Goal: Information Seeking & Learning: Learn about a topic

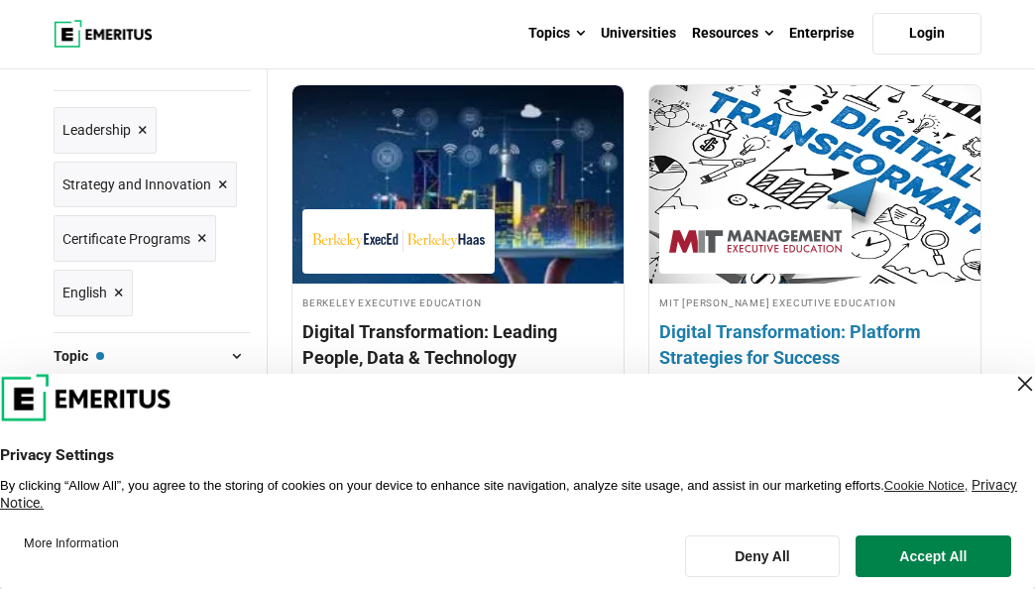
scroll to position [299, 0]
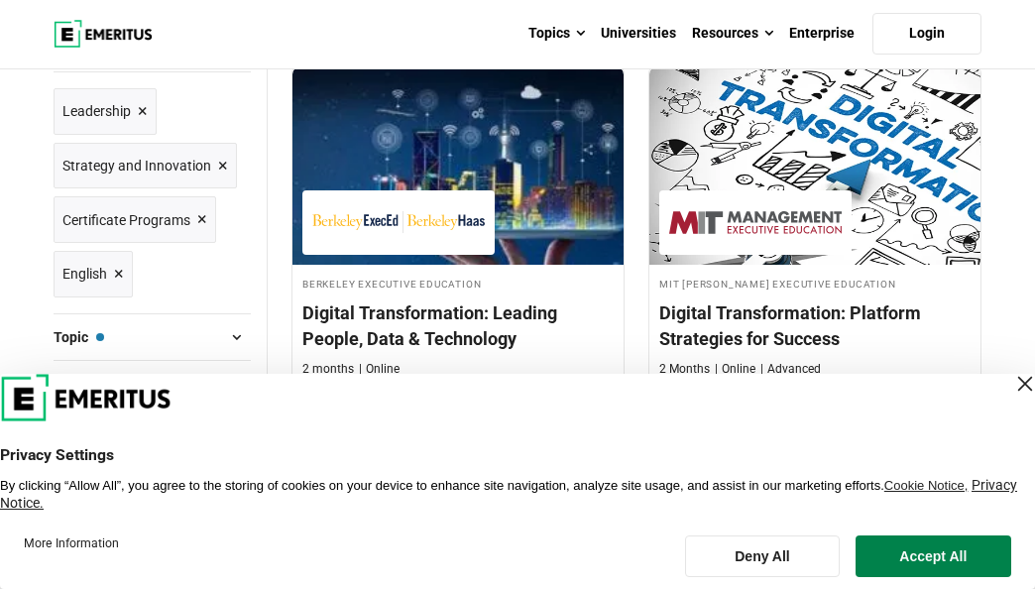
click at [1012, 384] on div "Close Layer" at bounding box center [1026, 384] width 28 height 28
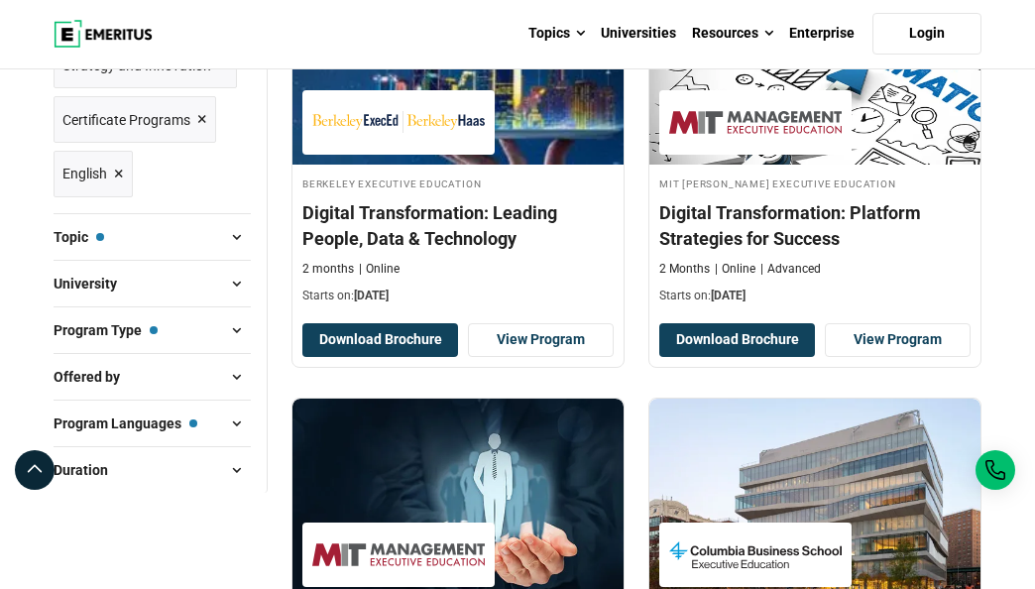
scroll to position [398, 0]
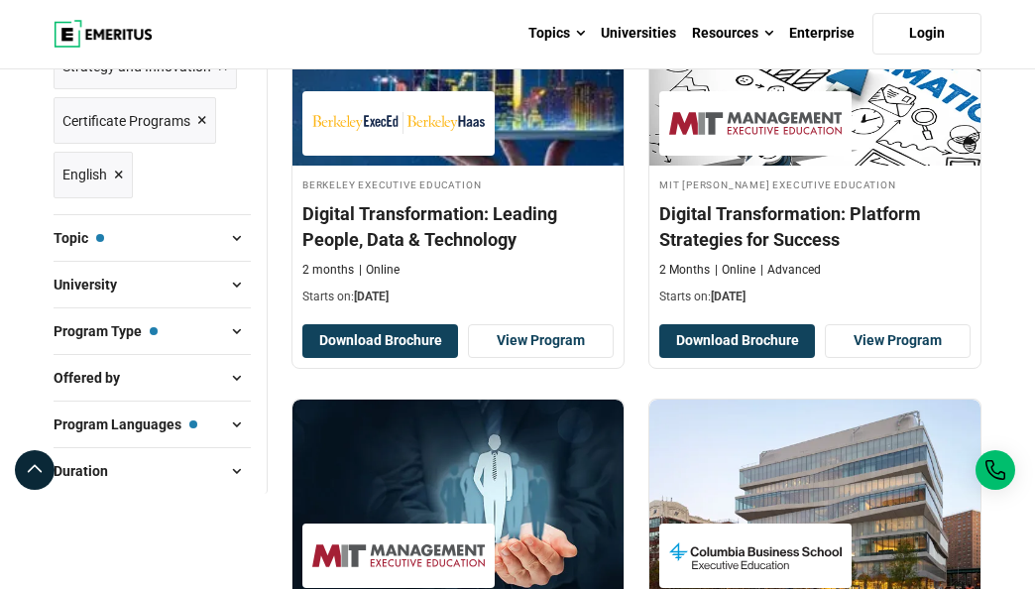
click at [223, 234] on span at bounding box center [236, 238] width 30 height 30
click at [237, 234] on span at bounding box center [236, 238] width 30 height 30
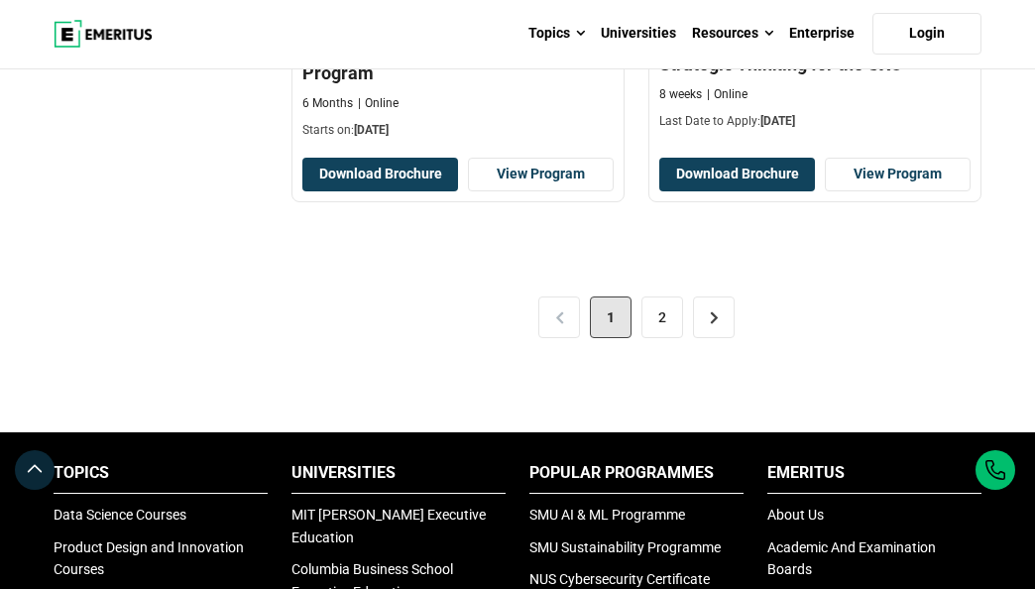
scroll to position [4429, 0]
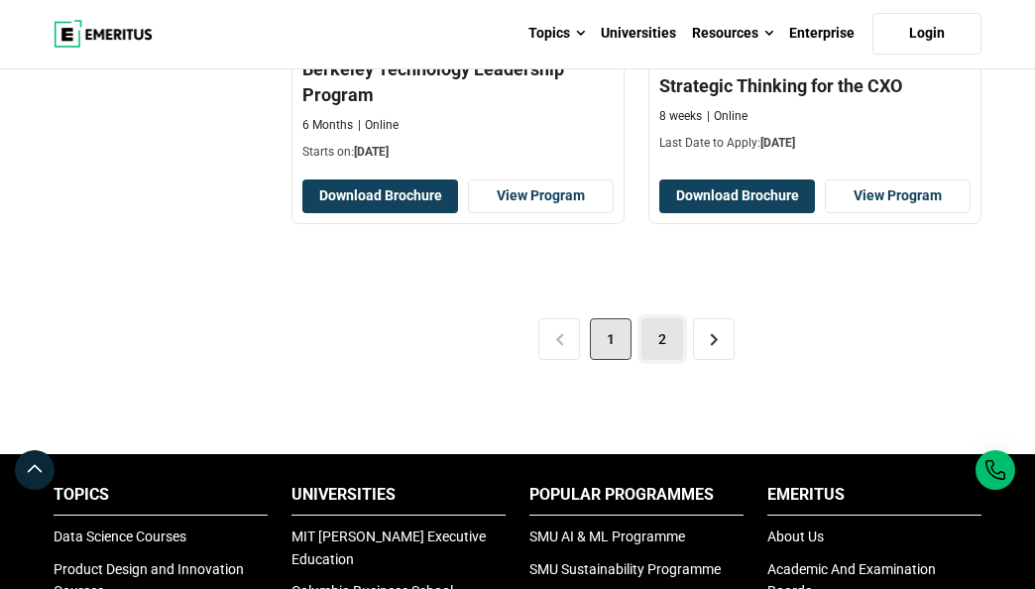
click at [658, 319] on link "2" at bounding box center [663, 339] width 42 height 42
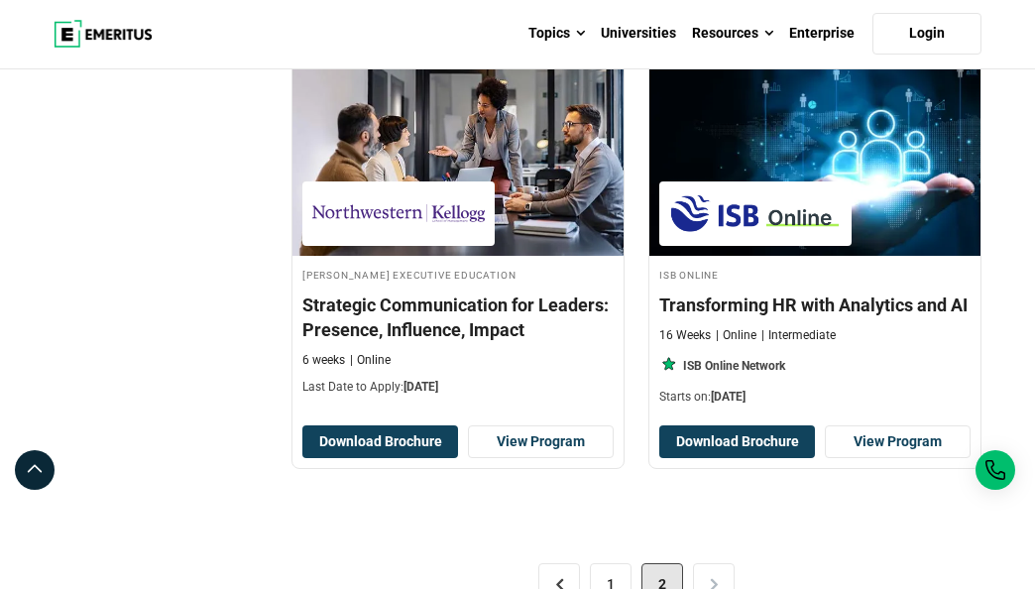
scroll to position [2687, 0]
